Goal: Information Seeking & Learning: Check status

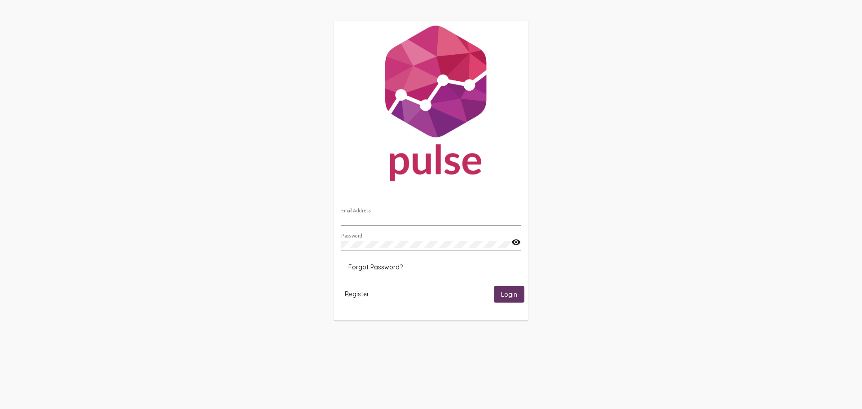
type input "[EMAIL_ADDRESS][DOMAIN_NAME]"
click at [523, 292] on button "Login" at bounding box center [509, 294] width 31 height 17
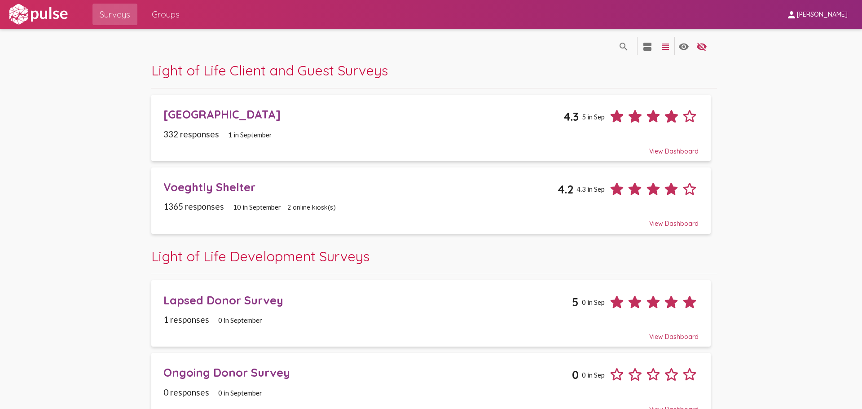
click at [209, 121] on div "Ridge Recovery Place" at bounding box center [363, 114] width 400 height 14
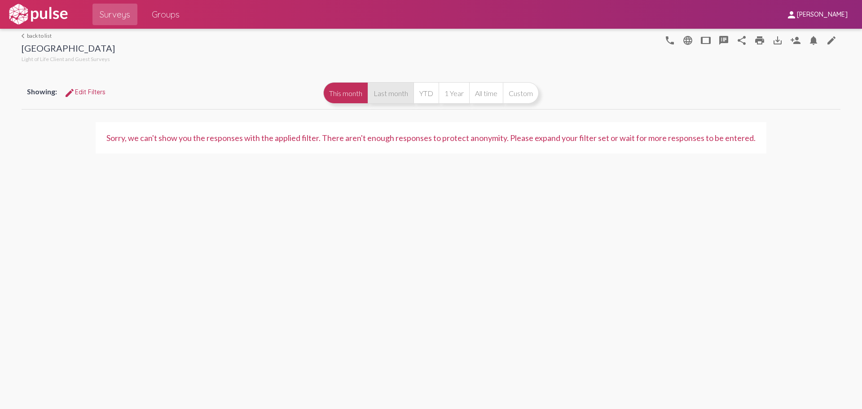
click at [386, 93] on button "Last month" at bounding box center [391, 93] width 46 height 22
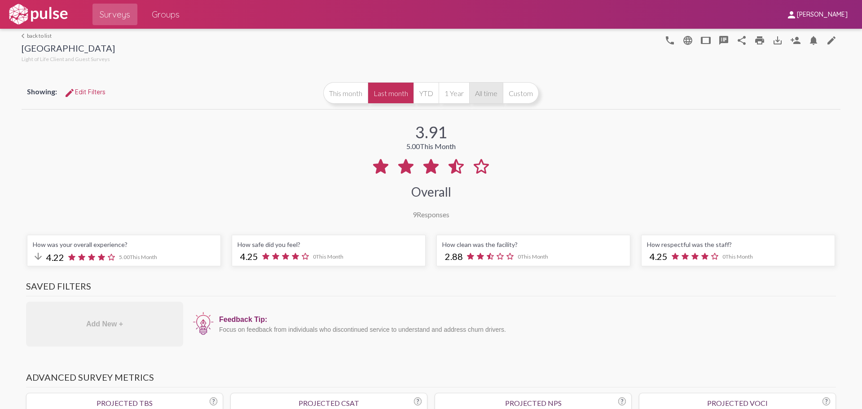
click at [478, 97] on button "All time" at bounding box center [486, 93] width 34 height 22
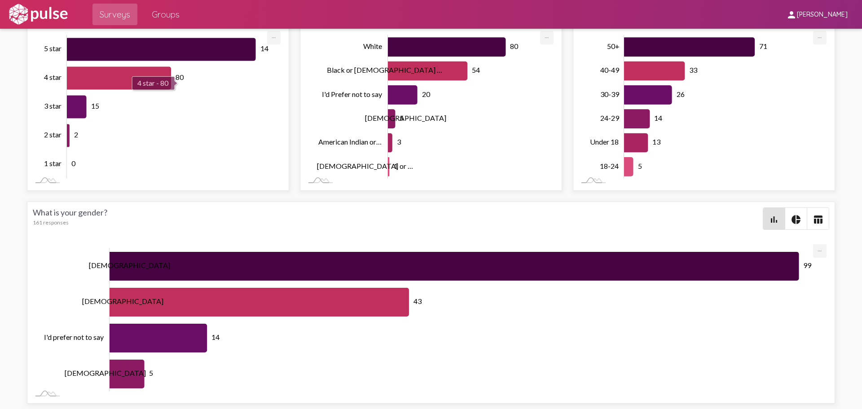
scroll to position [0, 0]
click at [102, 18] on span "Surveys" at bounding box center [115, 14] width 31 height 16
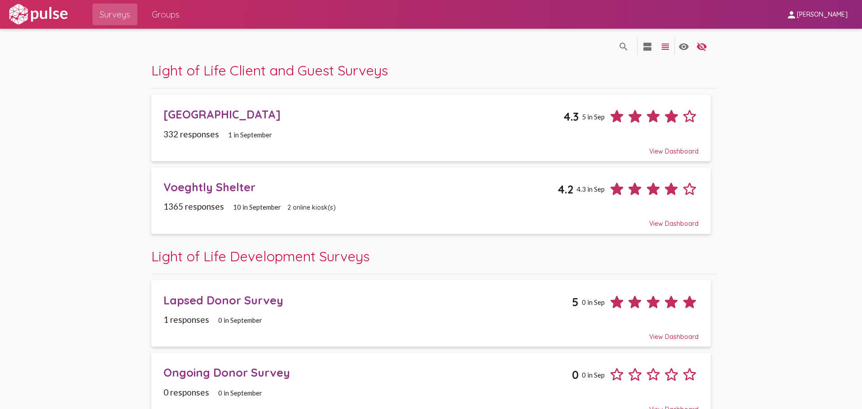
click at [236, 195] on div "Voeghtly Shelter 4.2 4.3 in Sep" at bounding box center [430, 185] width 535 height 25
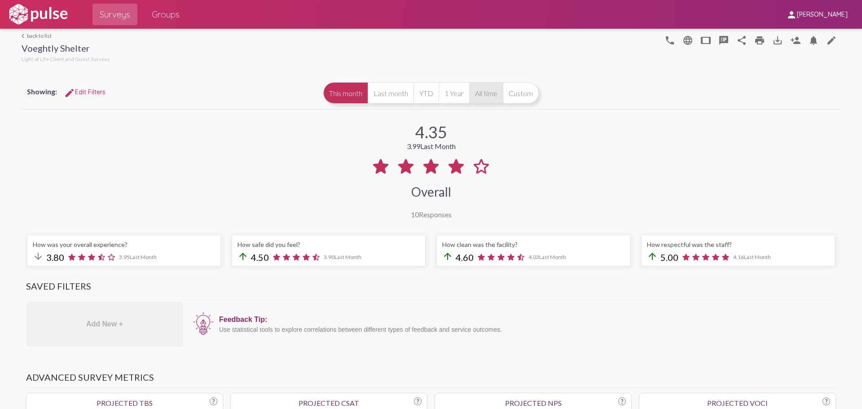
drag, startPoint x: 468, startPoint y: 91, endPoint x: 472, endPoint y: 94, distance: 4.9
click at [469, 91] on button "All time" at bounding box center [486, 93] width 34 height 22
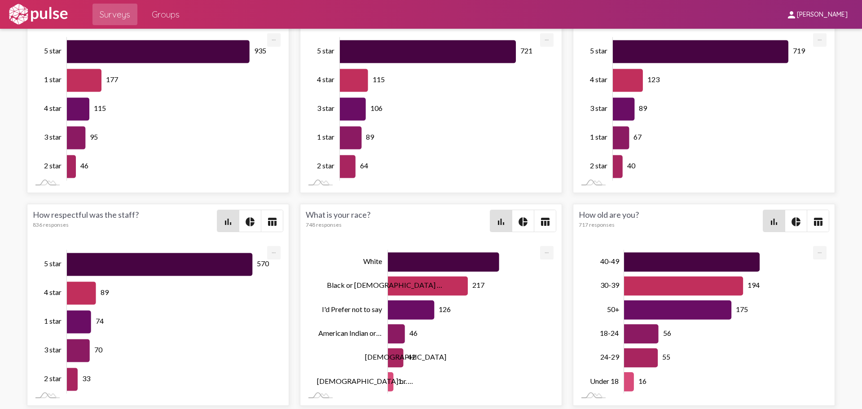
scroll to position [1787, 0]
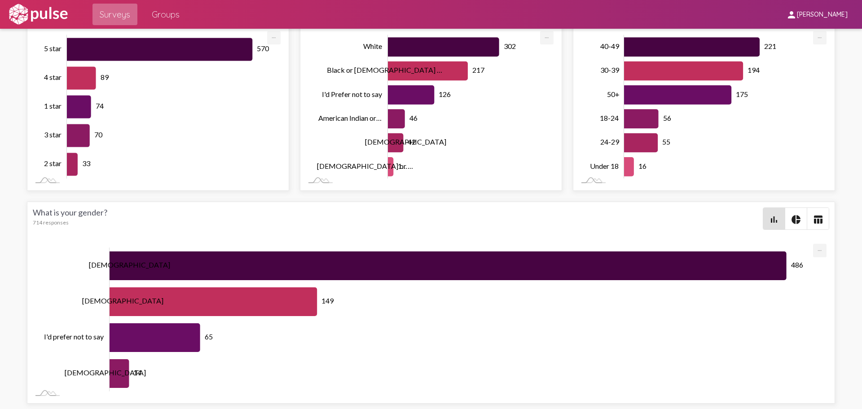
click at [101, 11] on span "Surveys" at bounding box center [115, 14] width 31 height 16
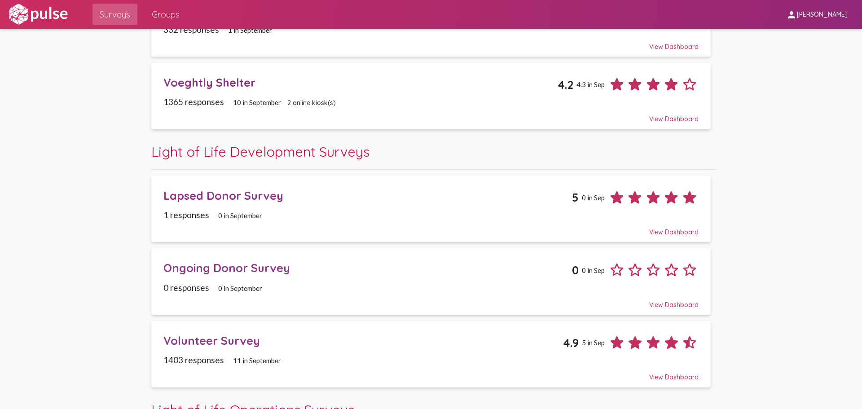
scroll to position [210, 0]
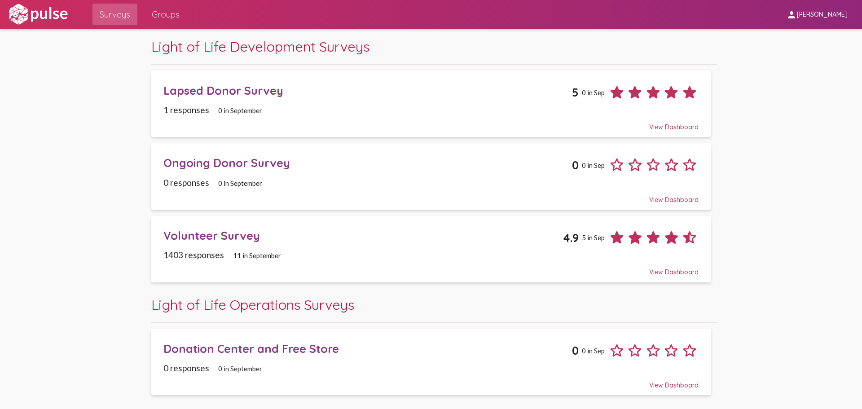
click at [229, 247] on div "Volunteer Survey 4.9 5 in Sep" at bounding box center [430, 234] width 535 height 25
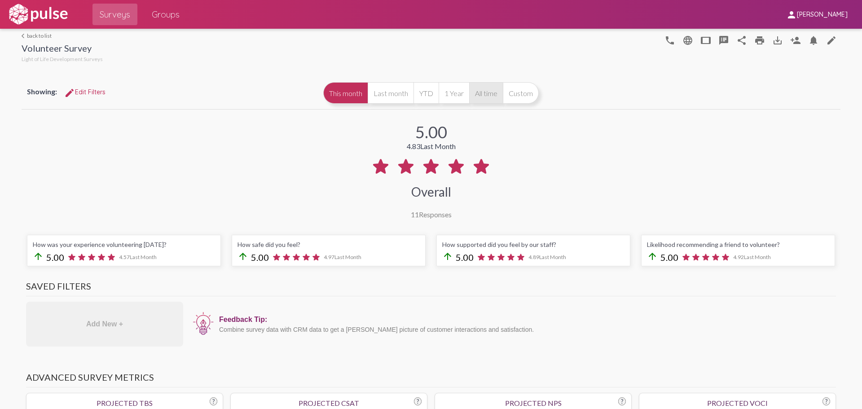
click at [481, 90] on button "All time" at bounding box center [486, 93] width 34 height 22
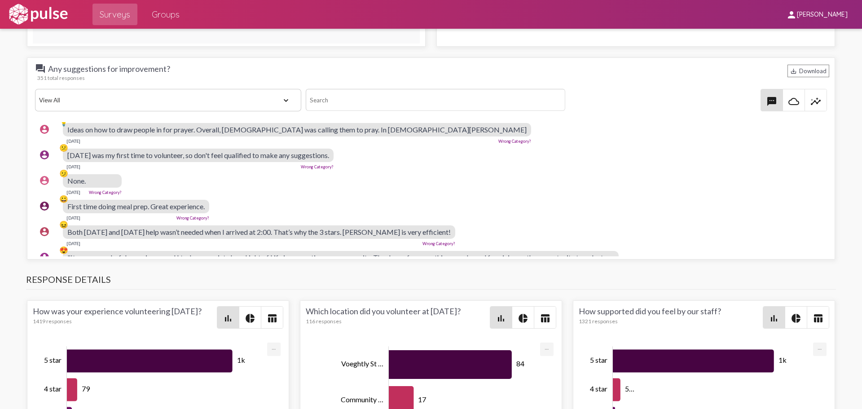
scroll to position [313, 0]
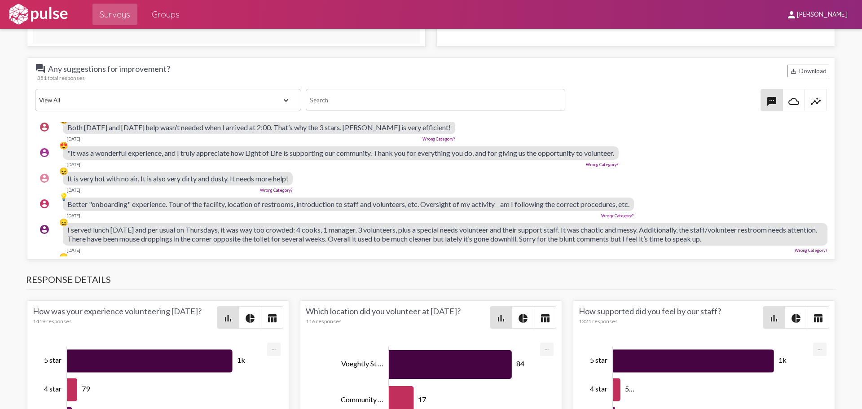
click at [132, 13] on link "Surveys" at bounding box center [115, 15] width 45 height 22
